Goal: Transaction & Acquisition: Purchase product/service

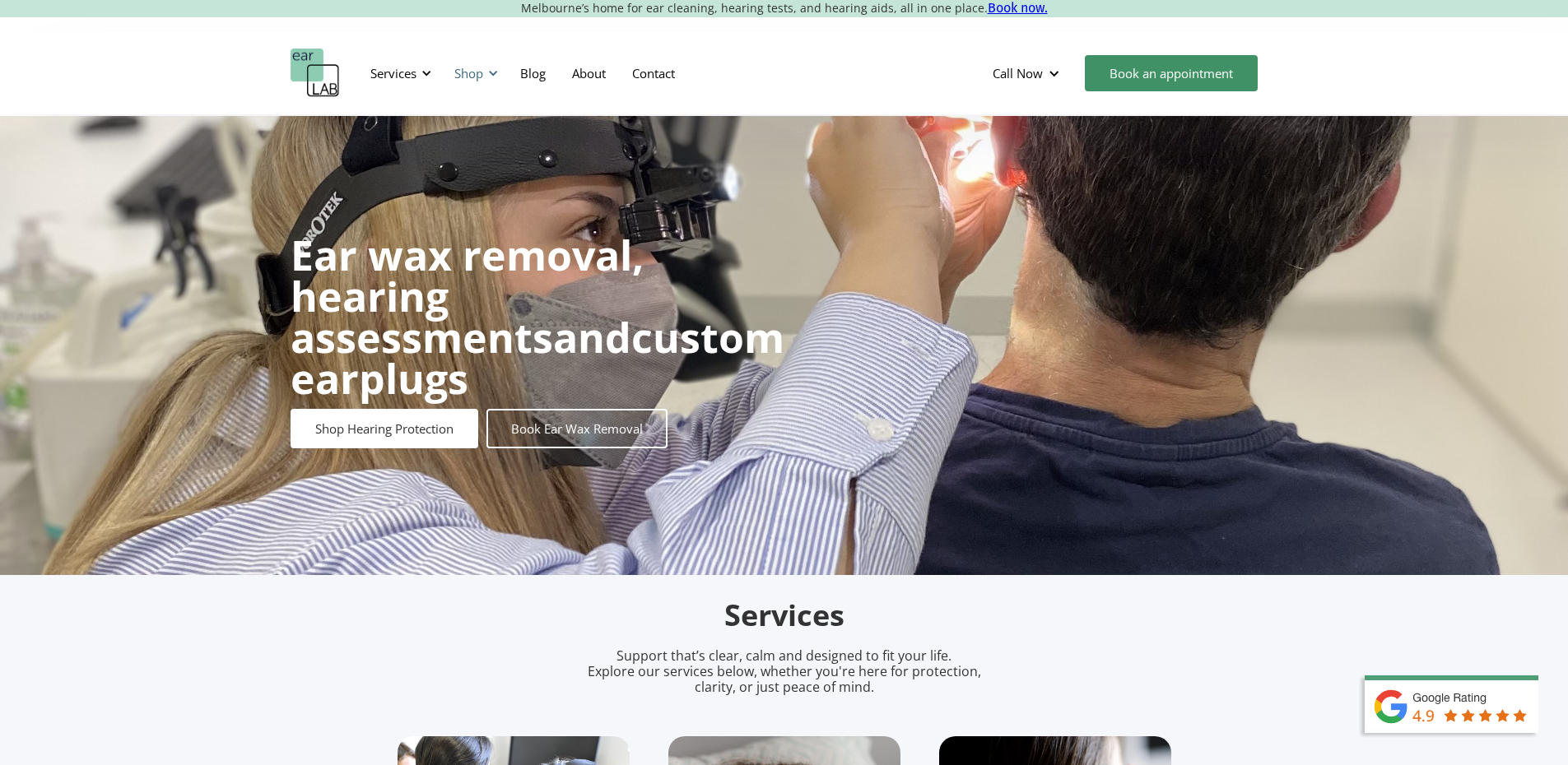
click at [492, 89] on div "Shop" at bounding box center [474, 73] width 59 height 49
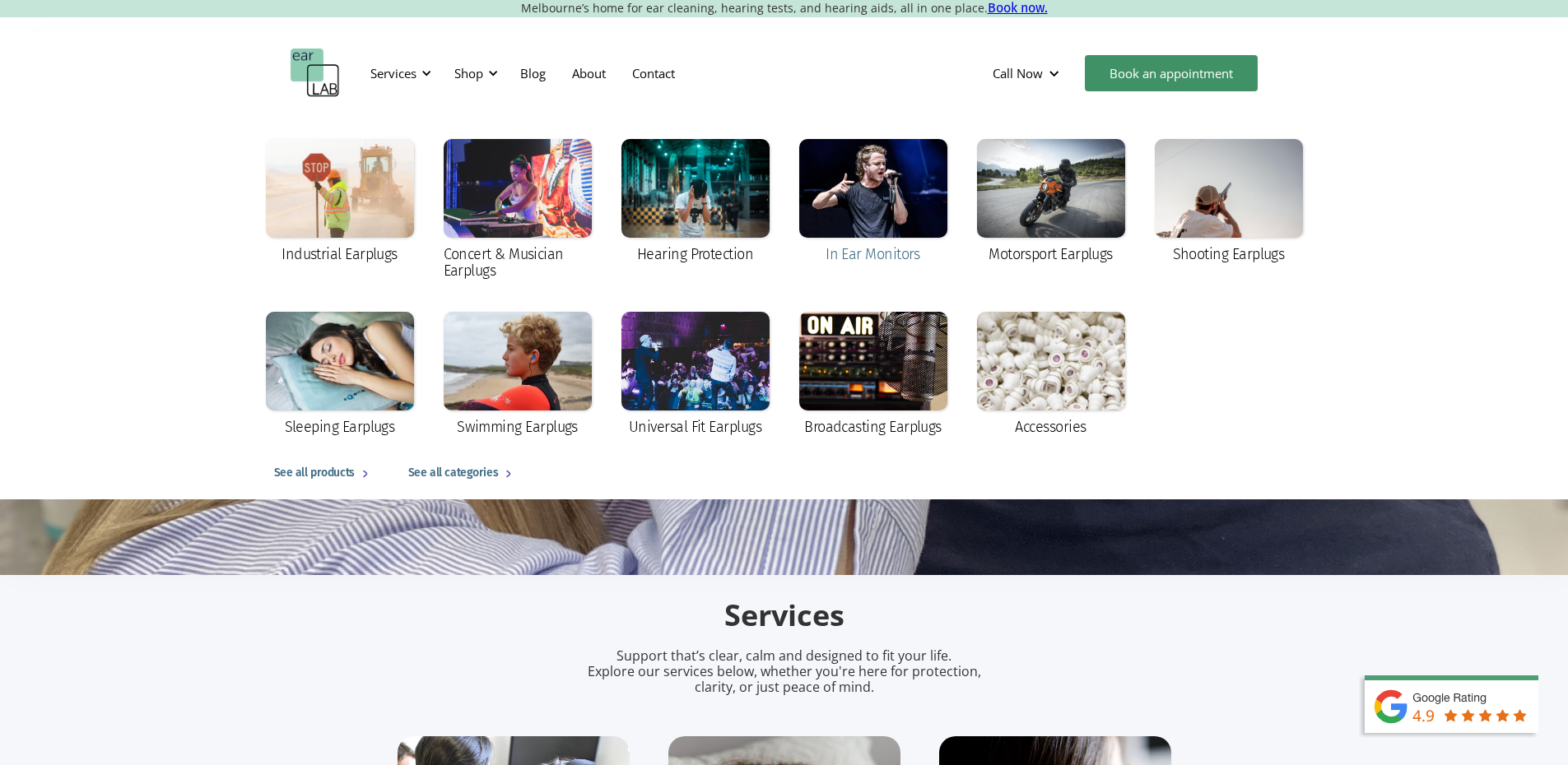
drag, startPoint x: 868, startPoint y: 218, endPoint x: 863, endPoint y: 490, distance: 272.0
click at [868, 221] on div at bounding box center [873, 188] width 148 height 99
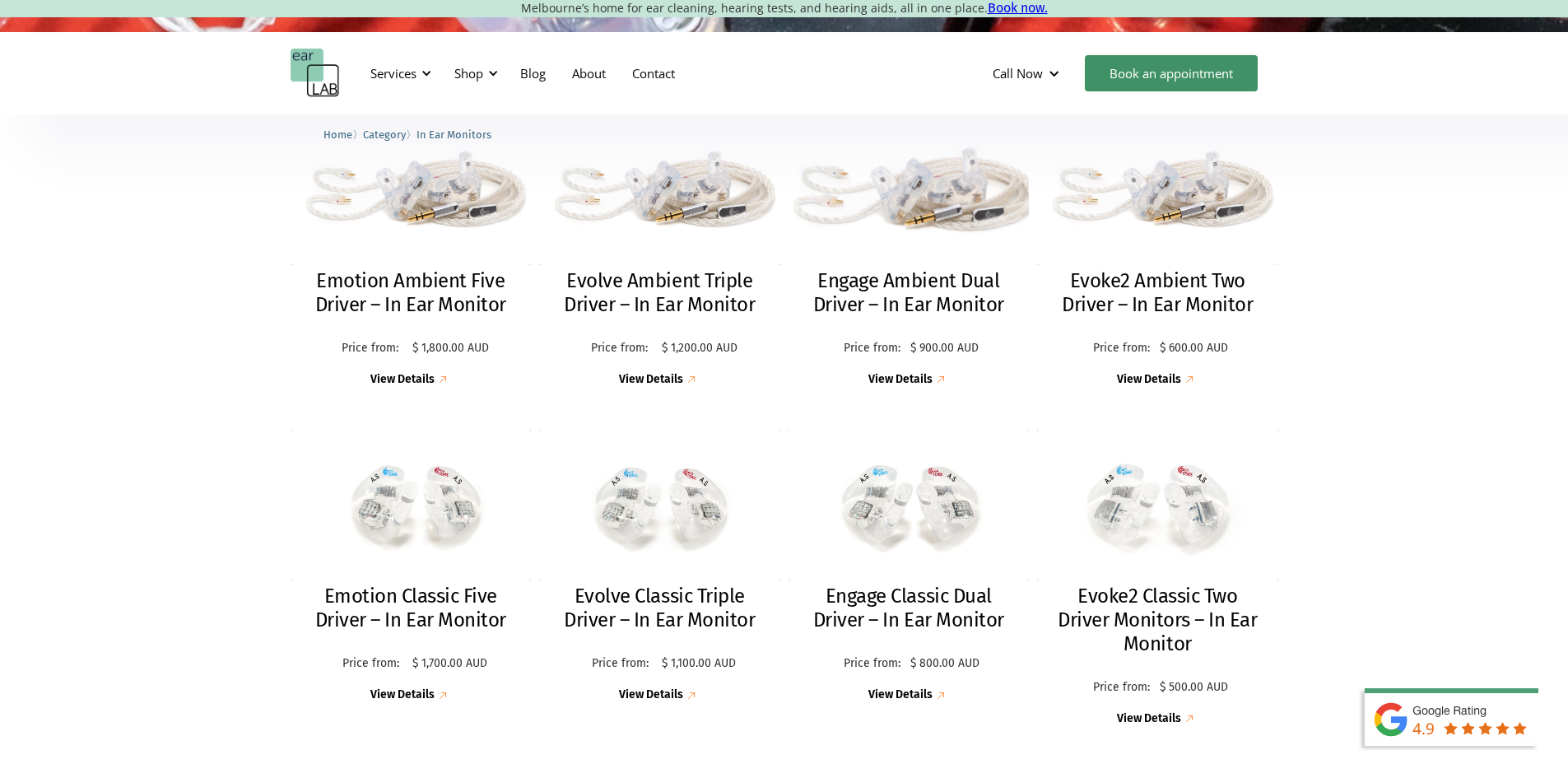
scroll to position [494, 0]
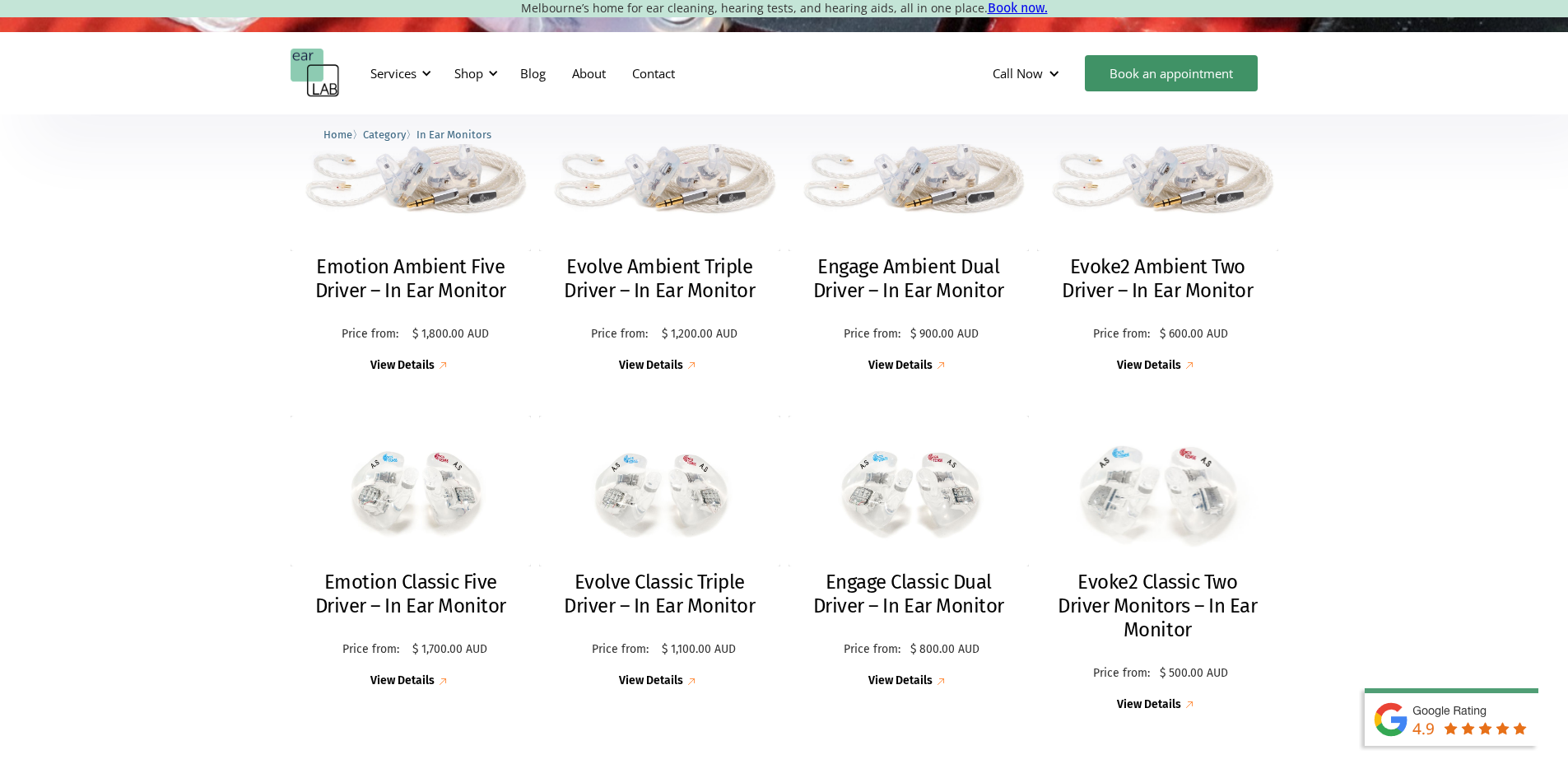
click at [1115, 466] on img at bounding box center [1157, 491] width 265 height 166
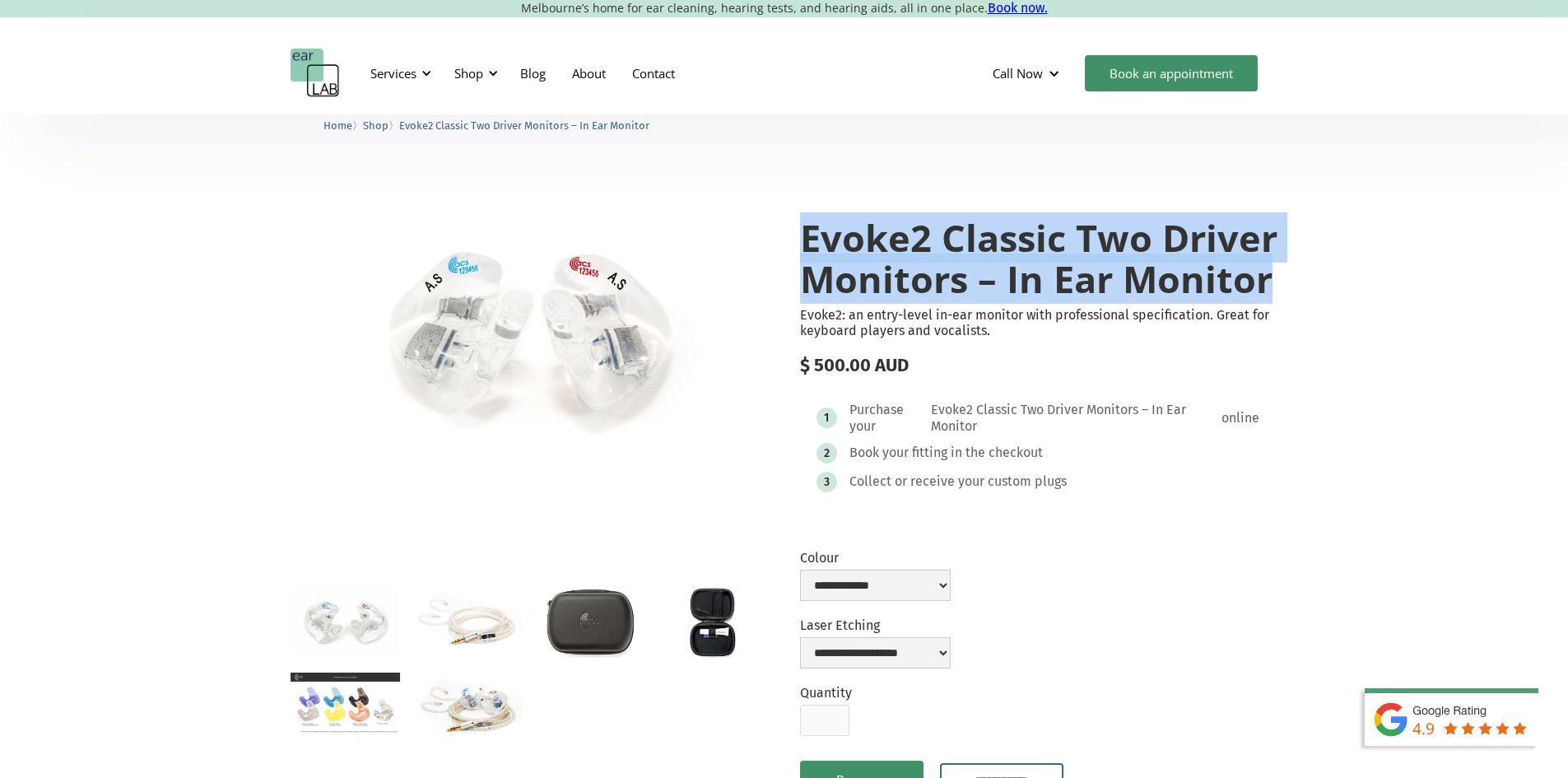
drag, startPoint x: 809, startPoint y: 233, endPoint x: 1325, endPoint y: 274, distance: 517.6
drag, startPoint x: 804, startPoint y: 237, endPoint x: 1366, endPoint y: 287, distance: 564.2
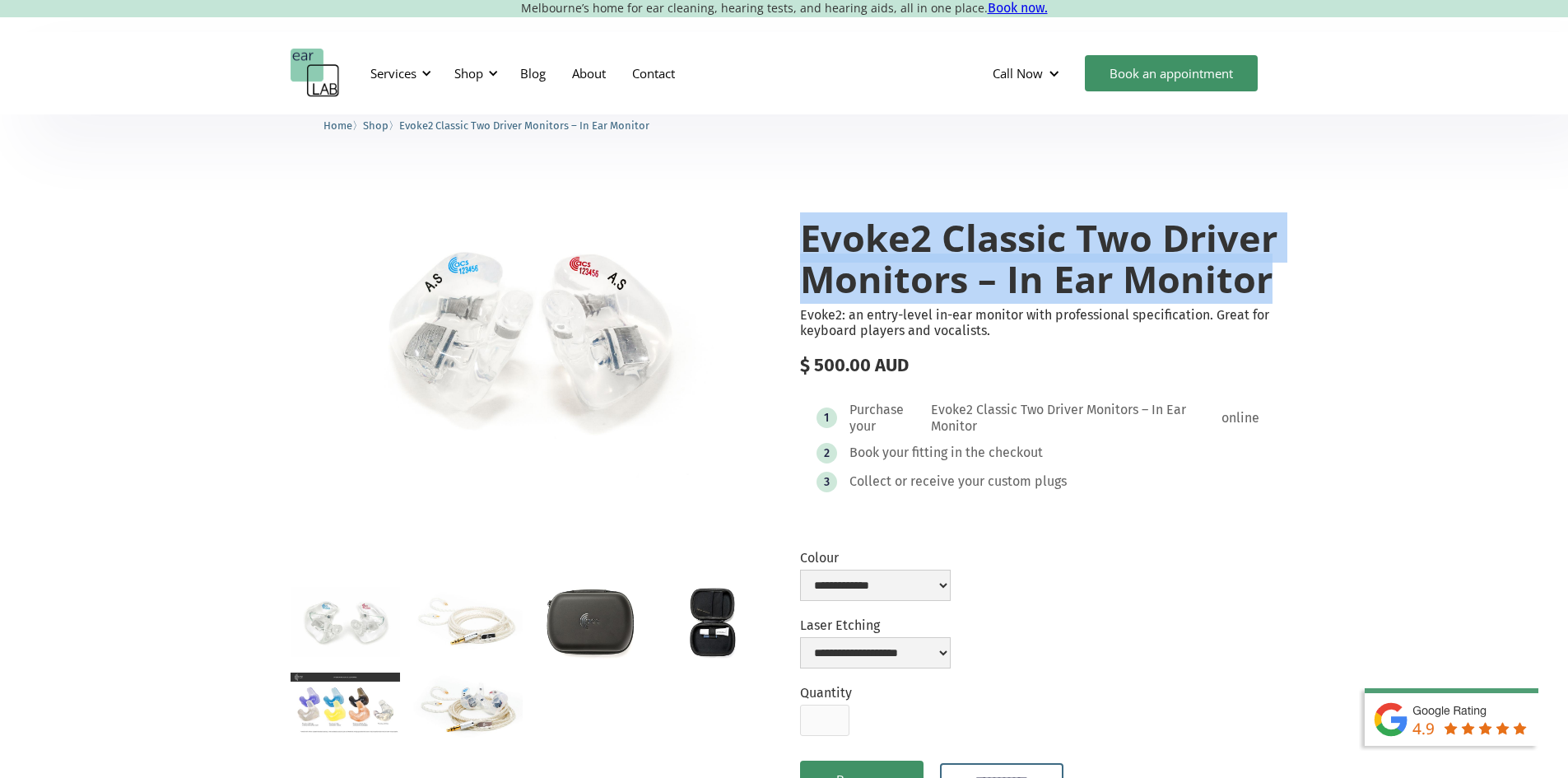
drag, startPoint x: 812, startPoint y: 241, endPoint x: 1349, endPoint y: 299, distance: 540.1
drag, startPoint x: 807, startPoint y: 230, endPoint x: 1280, endPoint y: 279, distance: 475.5
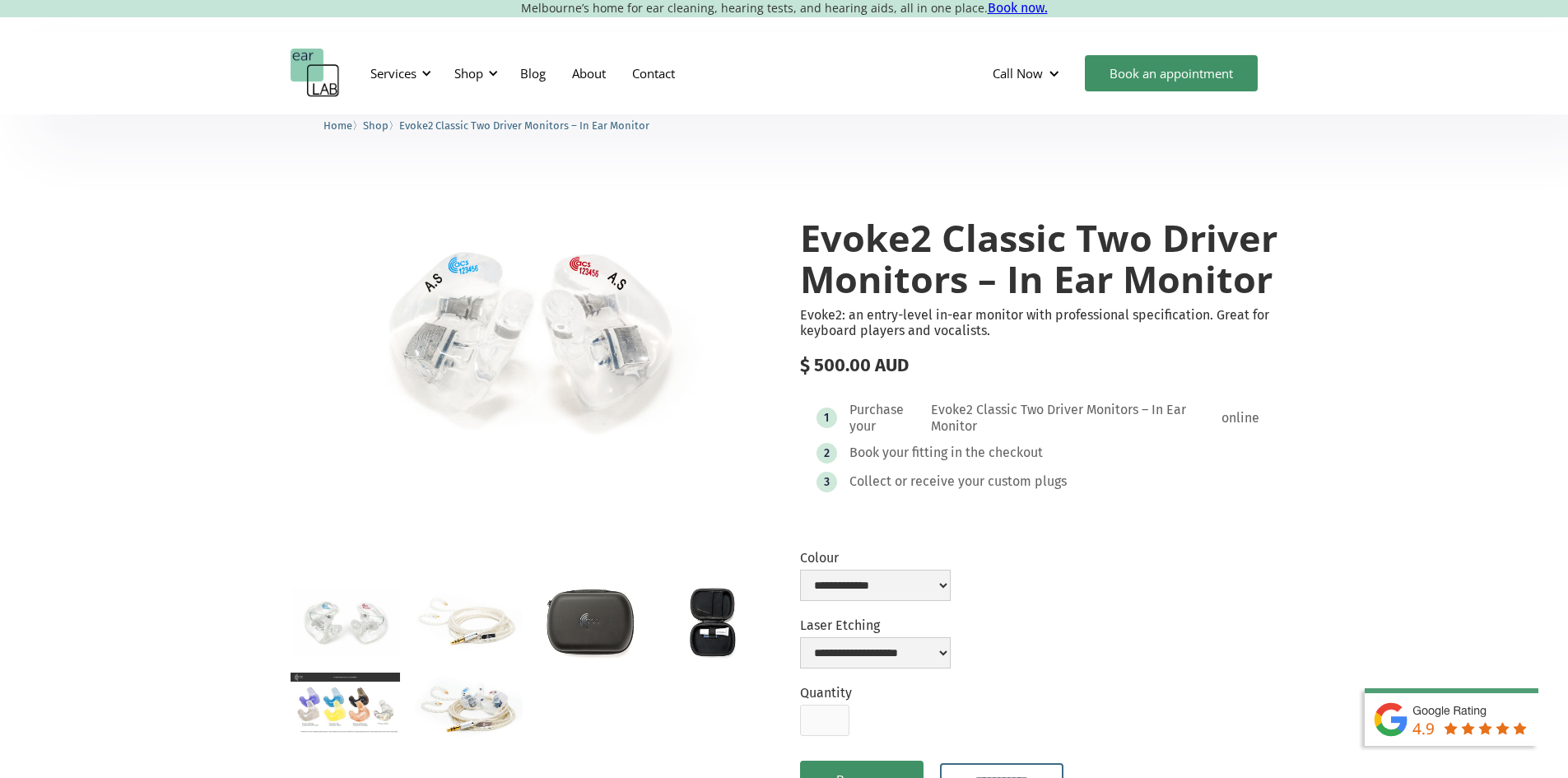
drag, startPoint x: 800, startPoint y: 233, endPoint x: 922, endPoint y: 249, distance: 123.0
click at [922, 249] on h1 "Evoke2 Classic Two Driver Monitors – In Ear Monitor" at bounding box center [1039, 258] width 478 height 81
click at [928, 242] on h1 "Evoke2 Classic Two Driver Monitors – In Ear Monitor" at bounding box center [1039, 258] width 478 height 81
drag, startPoint x: 805, startPoint y: 240, endPoint x: 927, endPoint y: 258, distance: 123.3
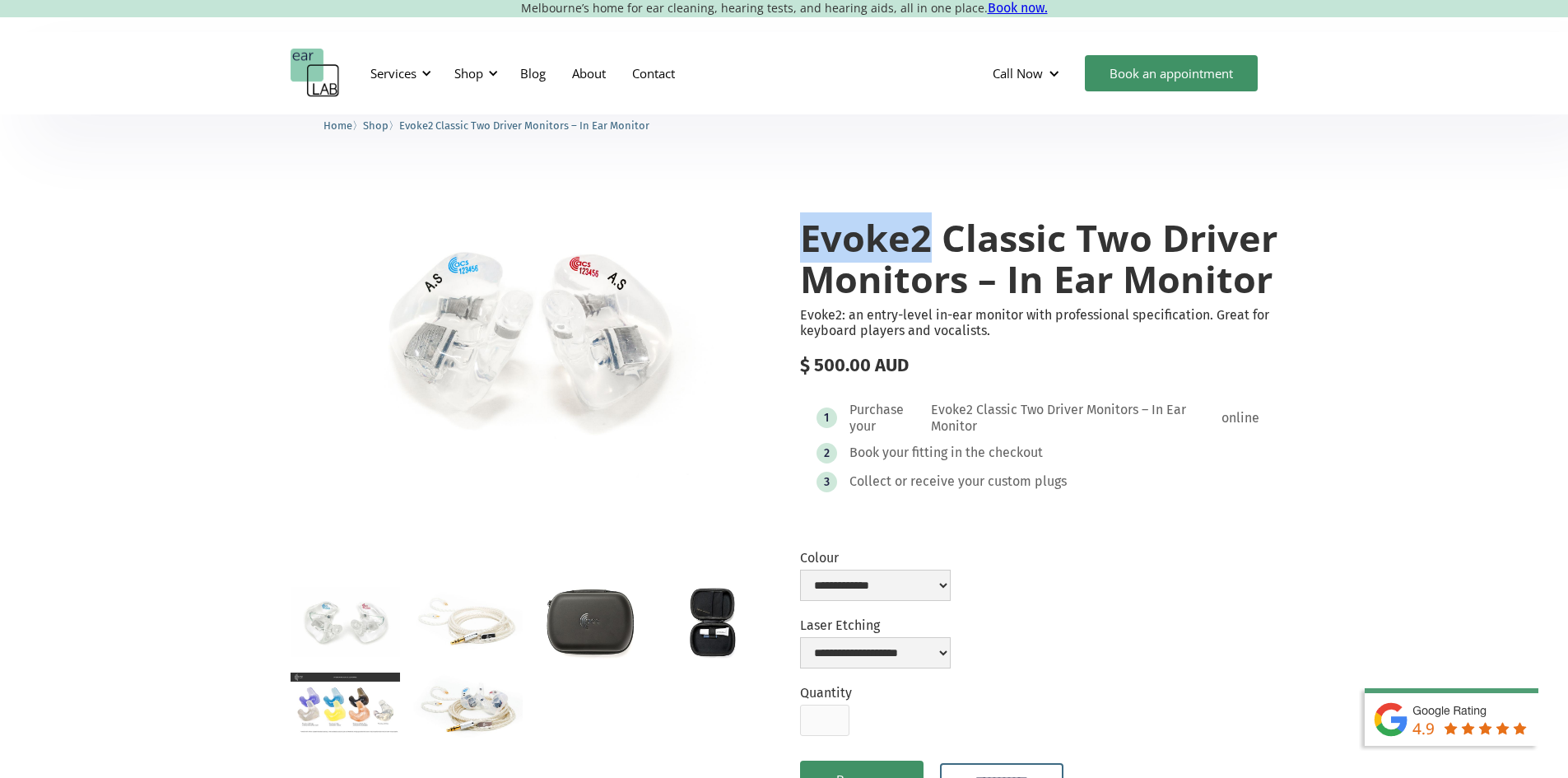
click at [927, 258] on h1 "Evoke2 Classic Two Driver Monitors – In Ear Monitor" at bounding box center [1039, 258] width 478 height 81
click at [477, 82] on div "Shop" at bounding box center [474, 73] width 59 height 49
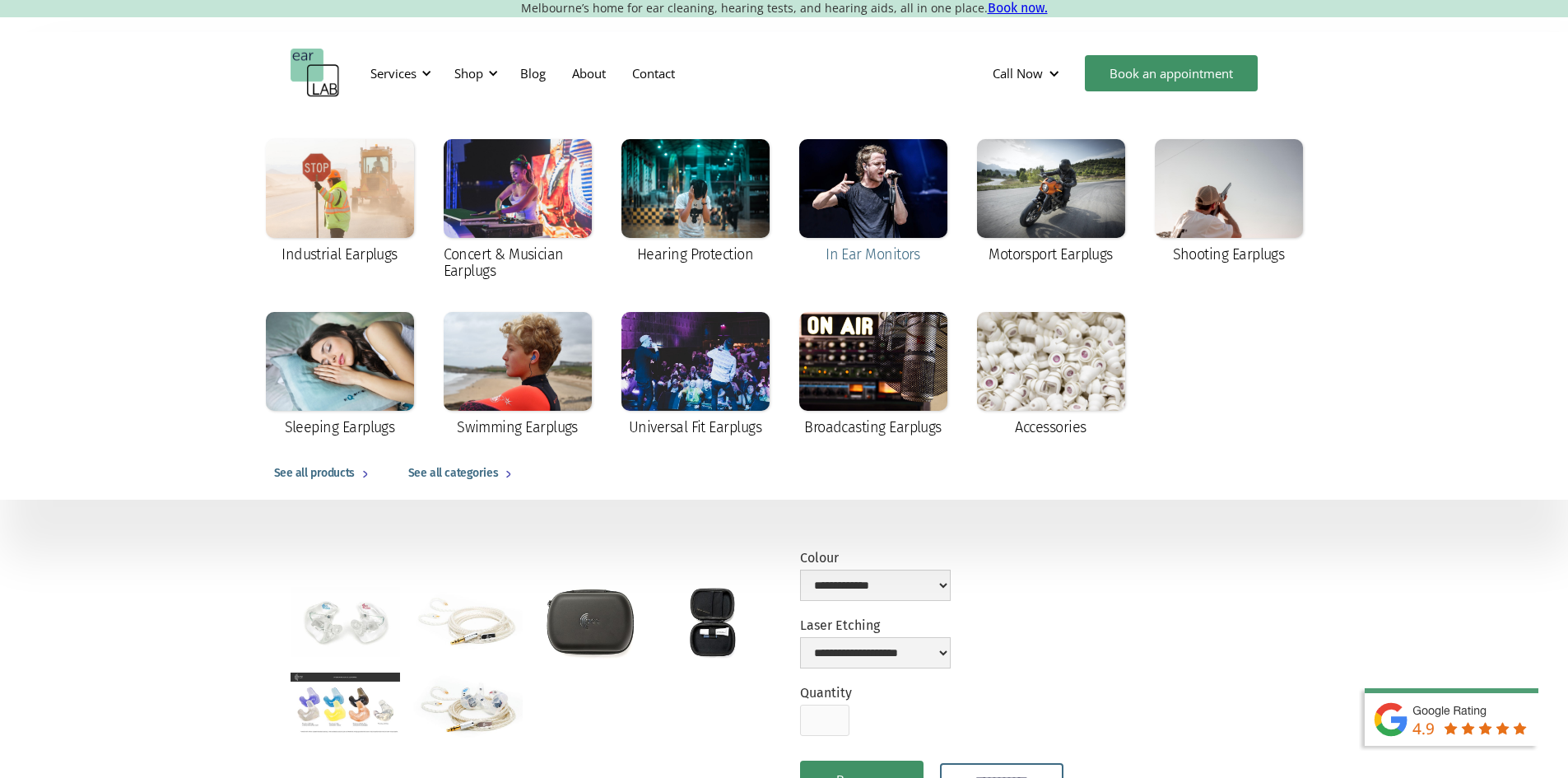
click at [902, 217] on div at bounding box center [873, 188] width 148 height 99
